Goal: Check status

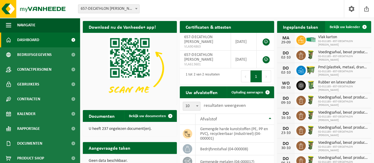
click at [363, 24] on span at bounding box center [365, 27] width 12 height 12
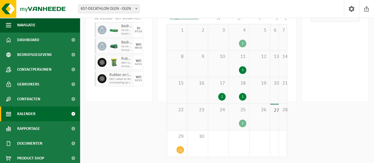
scroll to position [67, 0]
click at [180, 148] on icon at bounding box center [180, 149] width 5 height 5
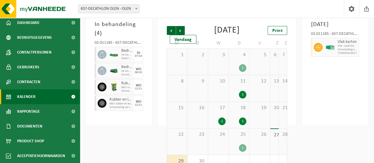
scroll to position [0, 0]
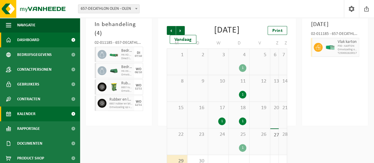
click at [67, 43] on span at bounding box center [73, 40] width 13 height 15
